Goal: Browse casually: Explore the website without a specific task or goal

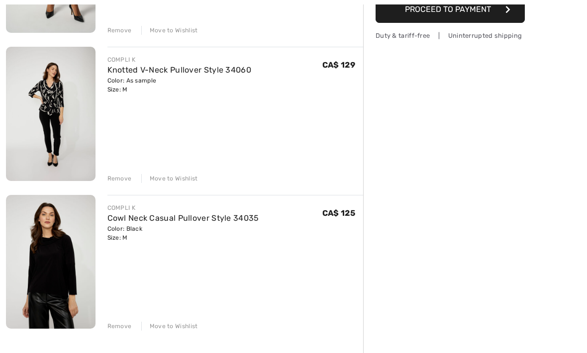
scroll to position [232, 0]
click at [59, 257] on img at bounding box center [51, 261] width 90 height 134
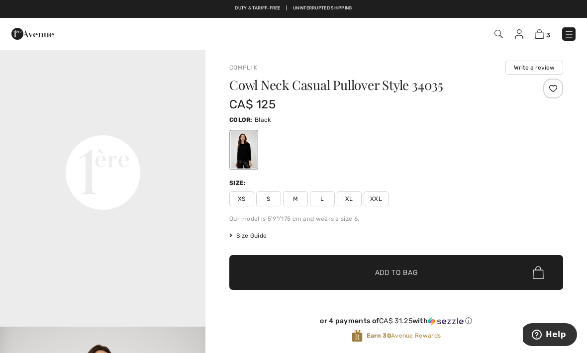
click at [520, 33] on img at bounding box center [519, 34] width 8 height 10
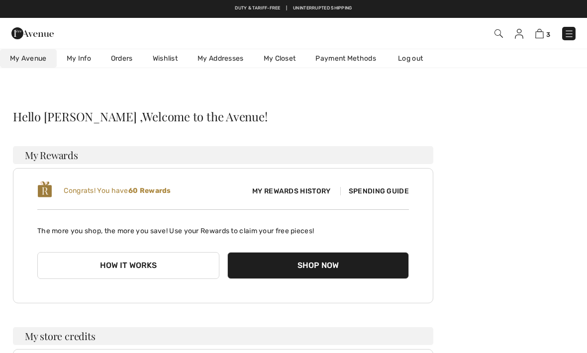
click at [164, 60] on link "Wishlist" at bounding box center [165, 58] width 45 height 18
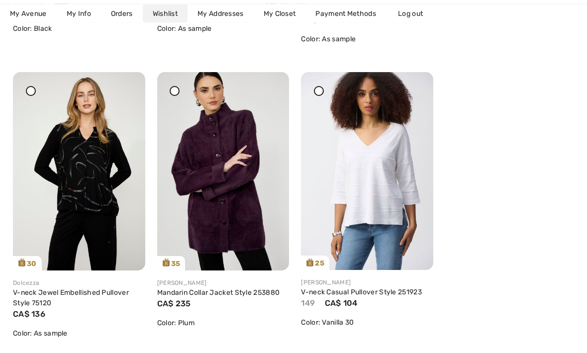
scroll to position [422, 0]
click at [93, 187] on img at bounding box center [79, 171] width 132 height 198
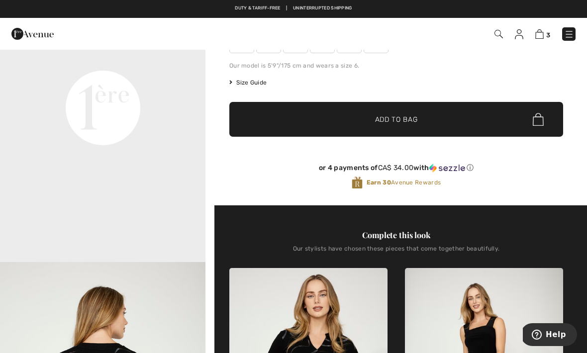
scroll to position [554, 0]
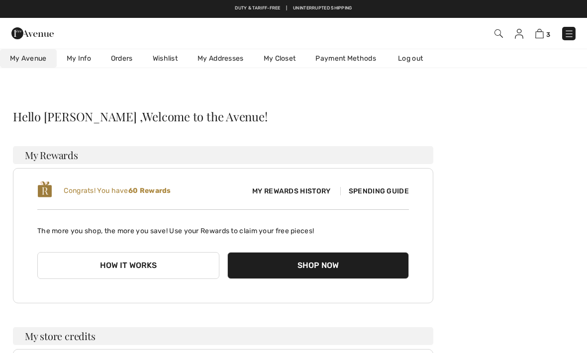
click at [171, 55] on link "Wishlist" at bounding box center [165, 58] width 45 height 18
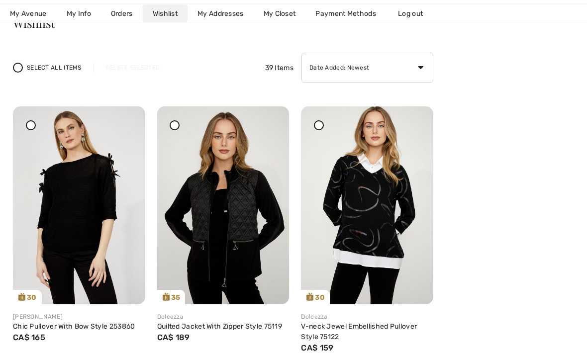
scroll to position [95, 0]
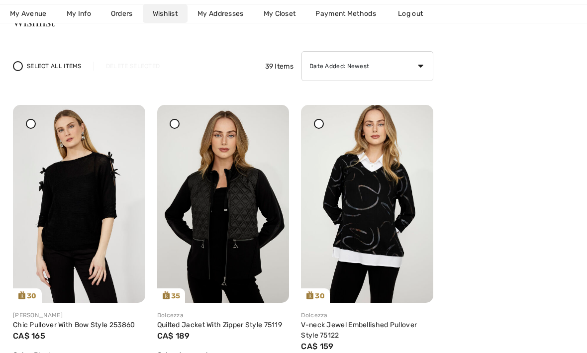
click at [385, 240] on img at bounding box center [367, 204] width 132 height 198
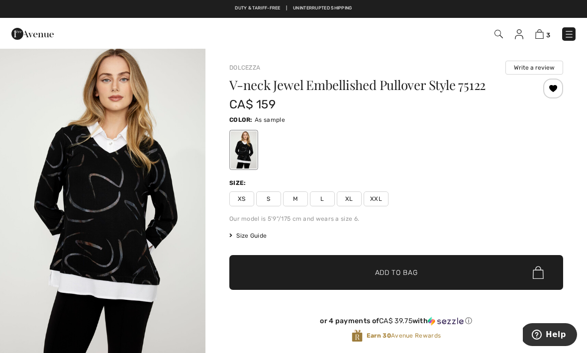
click at [53, 236] on img "1 / 5" at bounding box center [102, 203] width 205 height 308
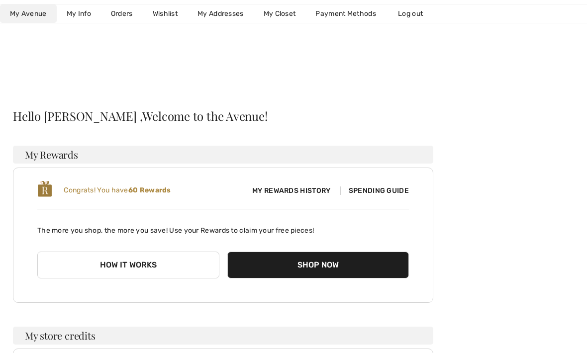
click at [168, 15] on link "Wishlist" at bounding box center [165, 13] width 45 height 18
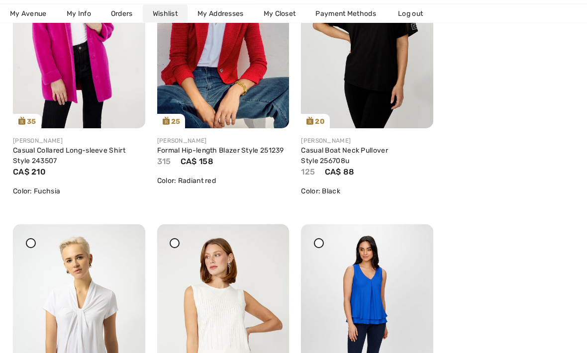
scroll to position [2317, 0]
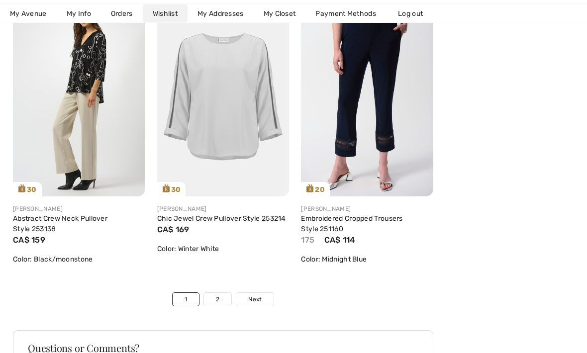
scroll to position [3432, 0]
click at [255, 302] on span "Next" at bounding box center [254, 299] width 13 height 9
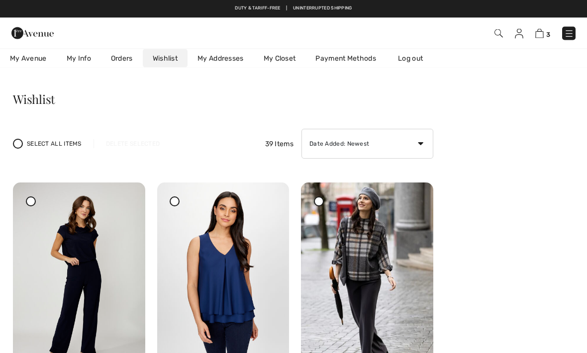
scroll to position [0, 0]
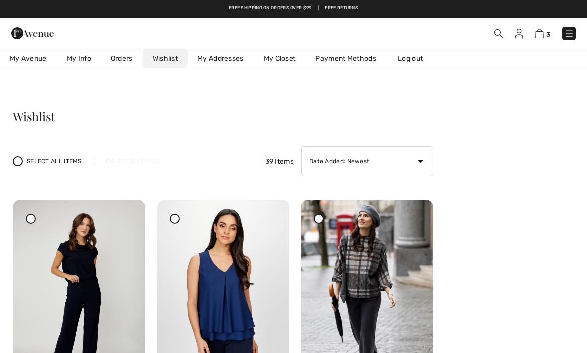
click at [21, 34] on img at bounding box center [32, 33] width 42 height 20
click at [568, 38] on img at bounding box center [569, 34] width 10 height 10
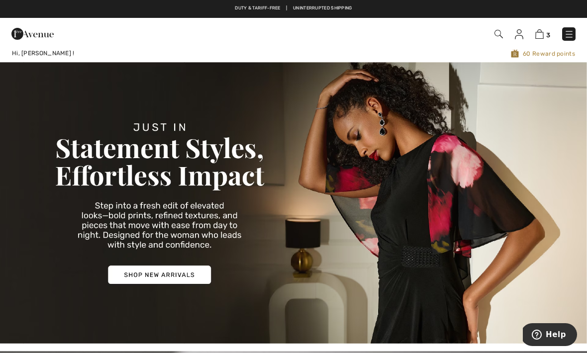
click at [163, 272] on img at bounding box center [293, 202] width 587 height 281
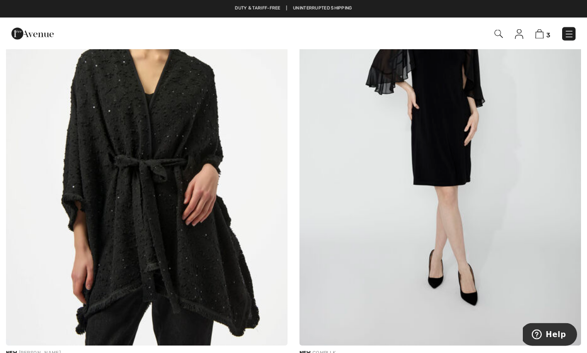
scroll to position [2109, 0]
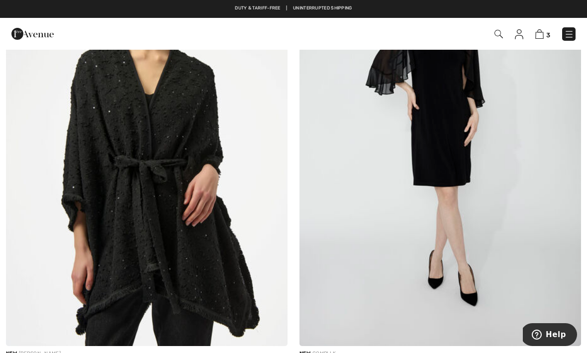
click at [327, 276] on img at bounding box center [439, 135] width 281 height 422
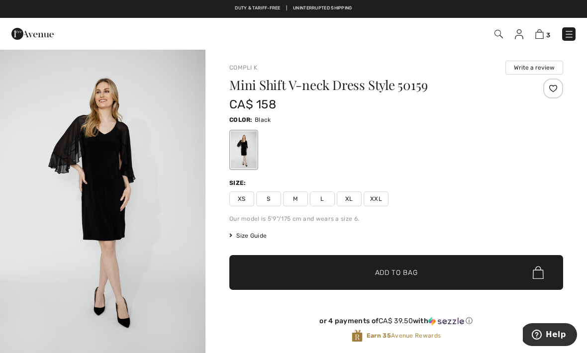
click at [64, 191] on img "1 / 4" at bounding box center [102, 203] width 205 height 308
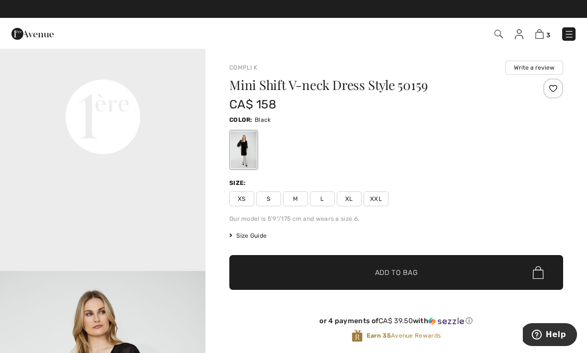
scroll to position [701, 0]
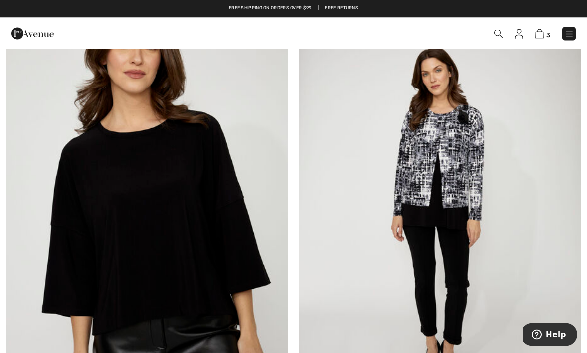
scroll to position [5940, 0]
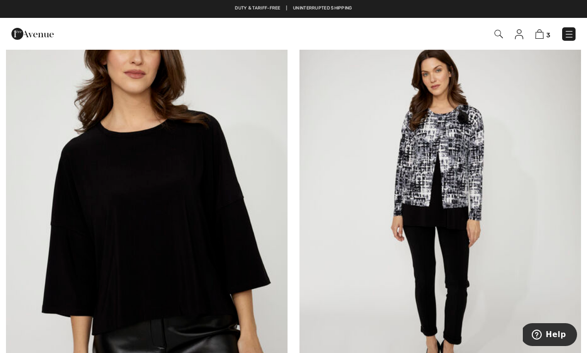
click at [347, 263] on img at bounding box center [439, 211] width 281 height 422
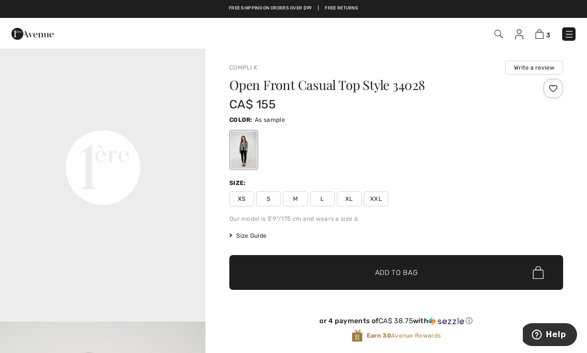
scroll to position [652, 0]
